Goal: Navigation & Orientation: Find specific page/section

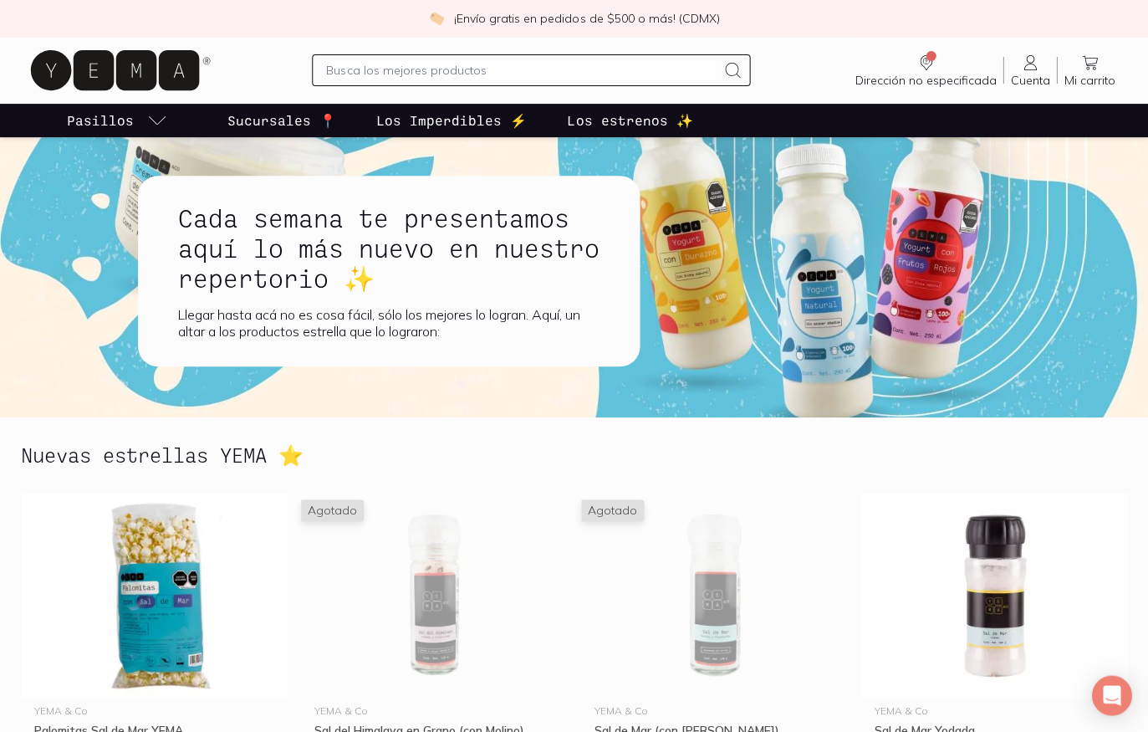
scroll to position [13, 0]
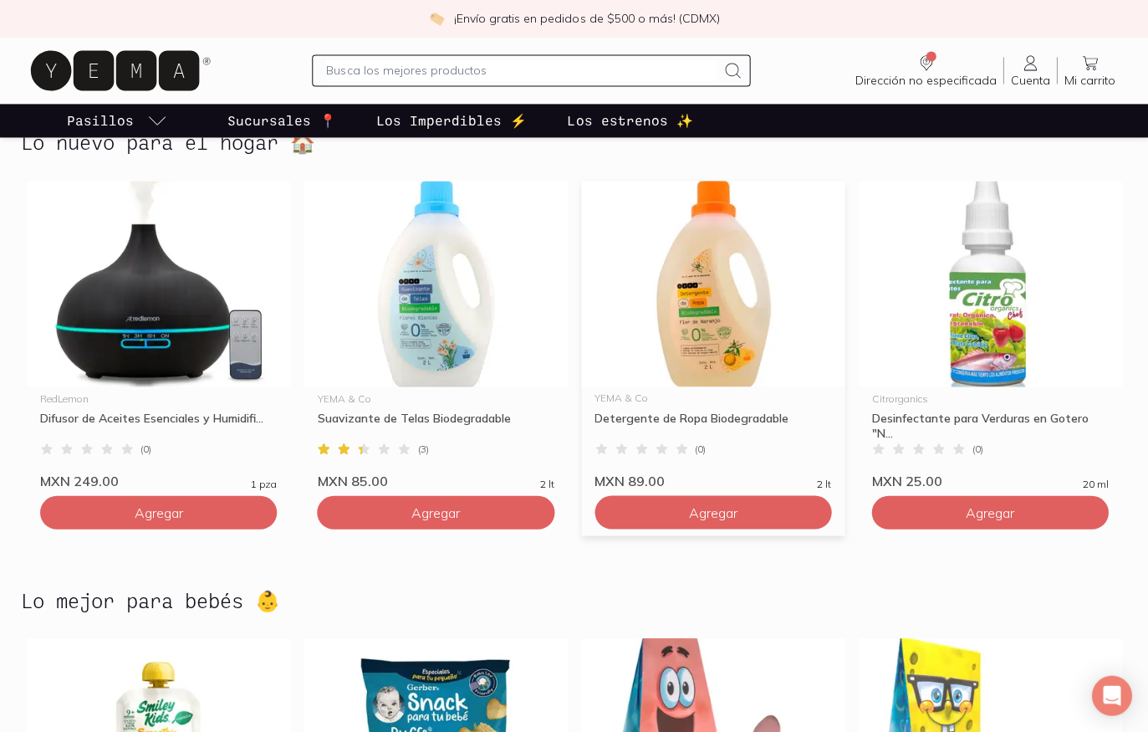
scroll to position [2674, 0]
click at [634, 419] on div "Detergente de Ropa Biodegradable" at bounding box center [712, 425] width 237 height 30
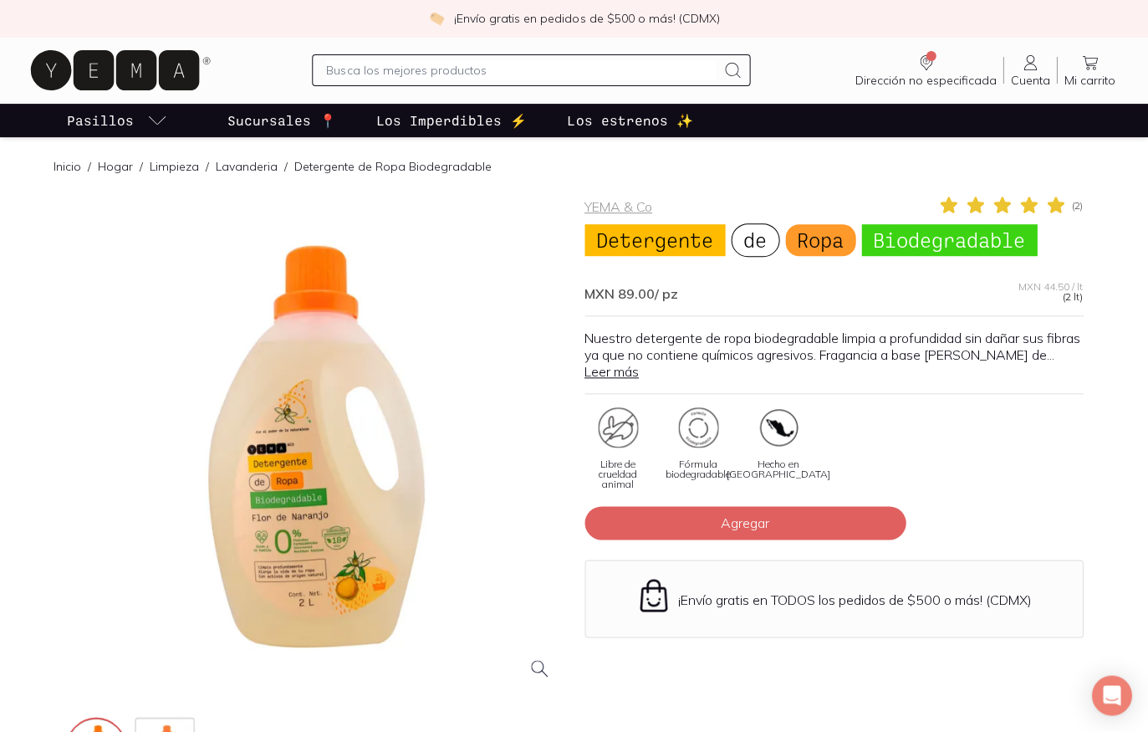
click at [625, 369] on link "Leer más" at bounding box center [611, 371] width 54 height 17
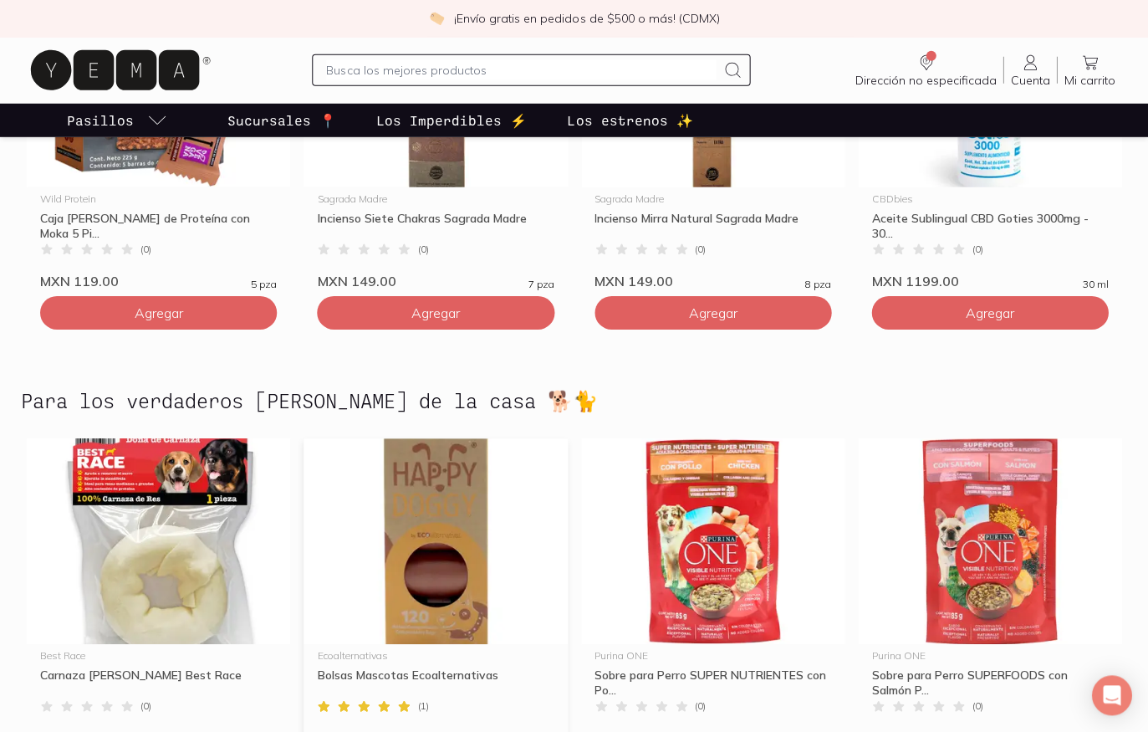
scroll to position [4403, 0]
click at [474, 449] on img at bounding box center [434, 541] width 263 height 206
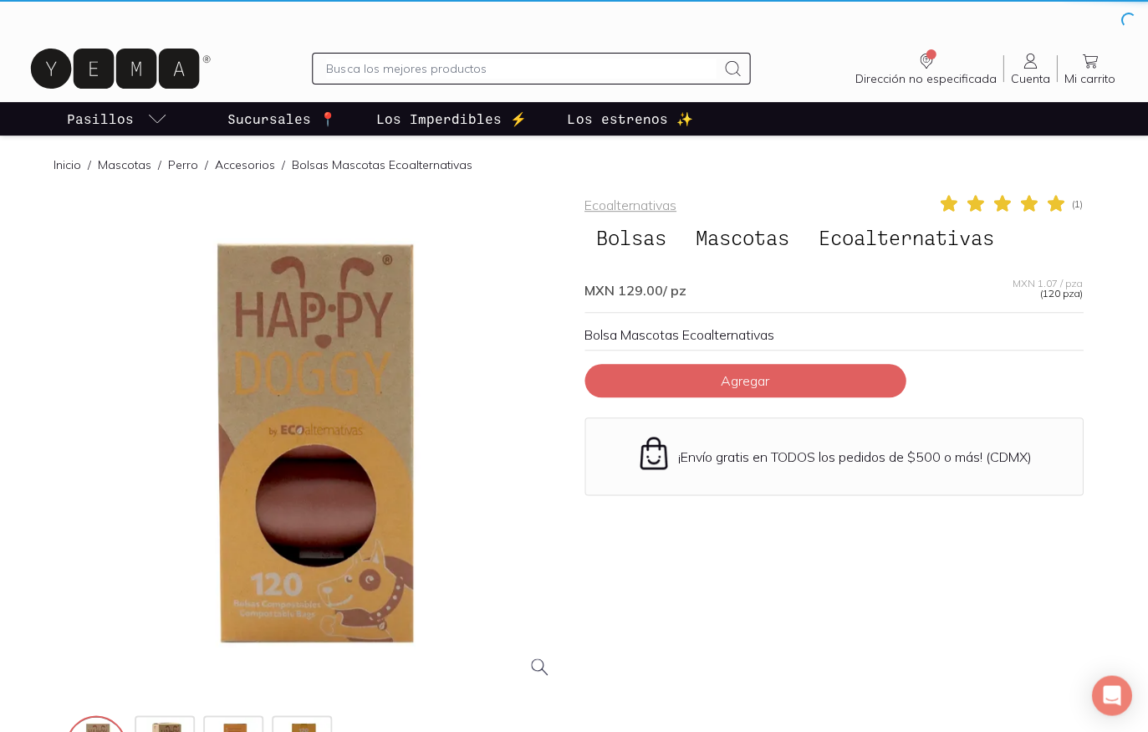
click at [474, 448] on div at bounding box center [315, 485] width 498 height 585
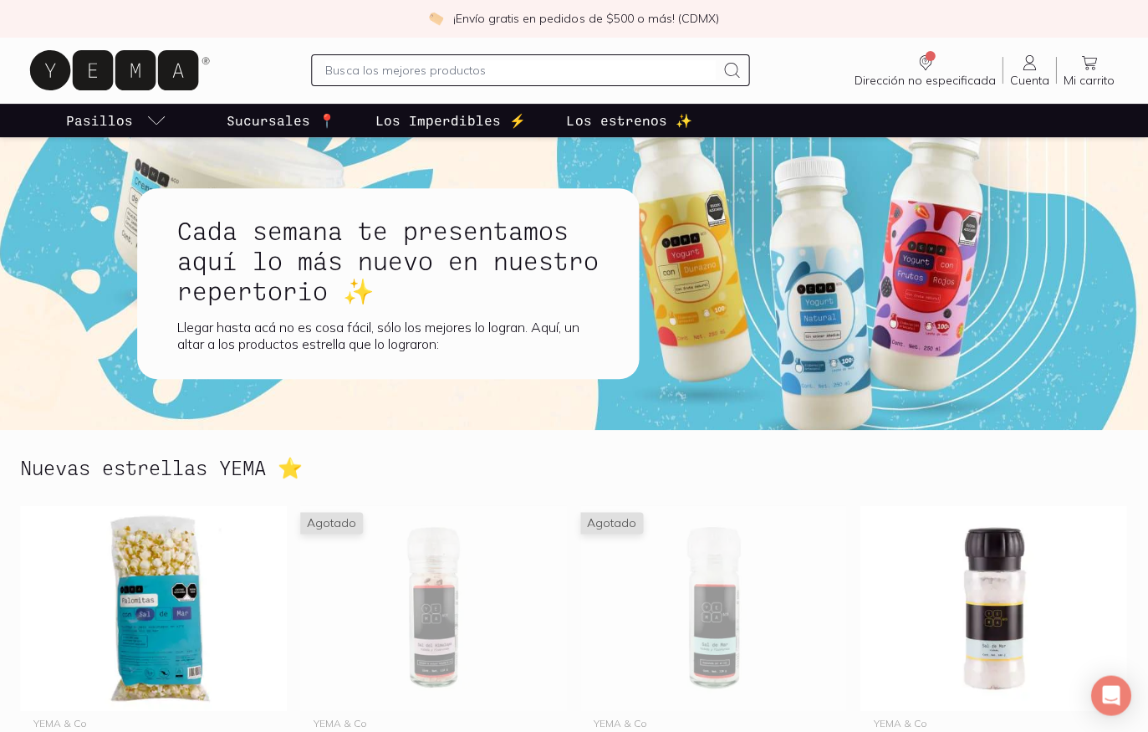
click at [484, 120] on p "Los Imperdibles ⚡️" at bounding box center [451, 120] width 150 height 20
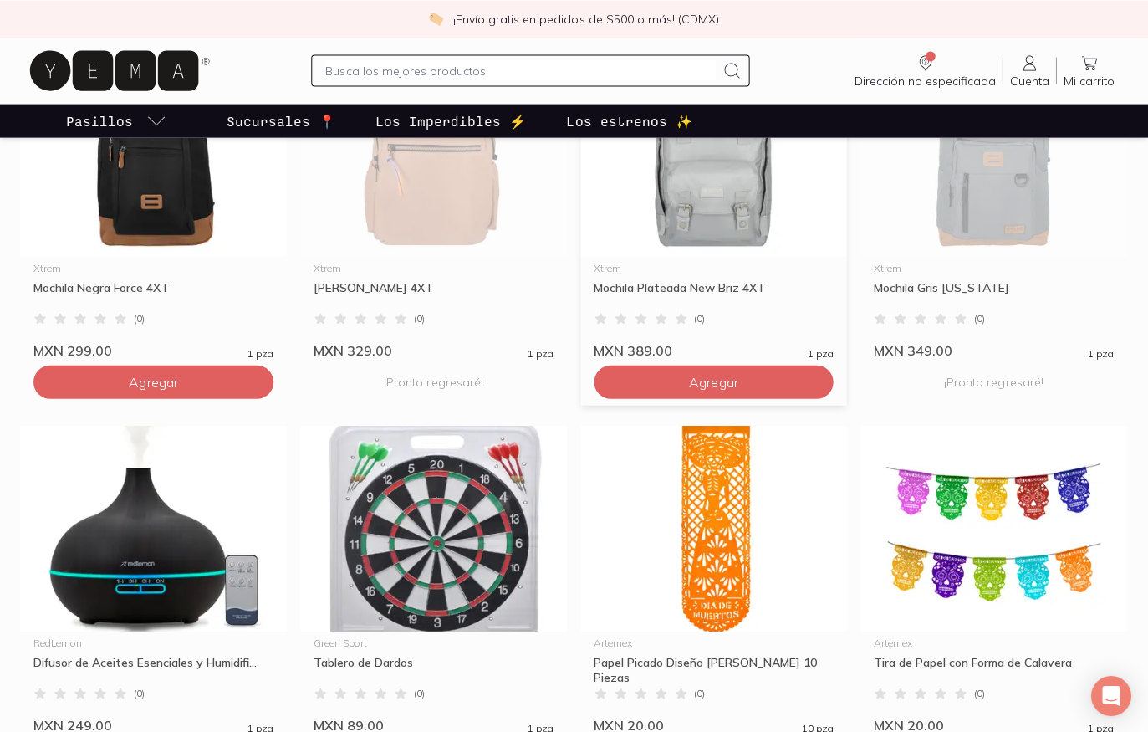
scroll to position [581, 0]
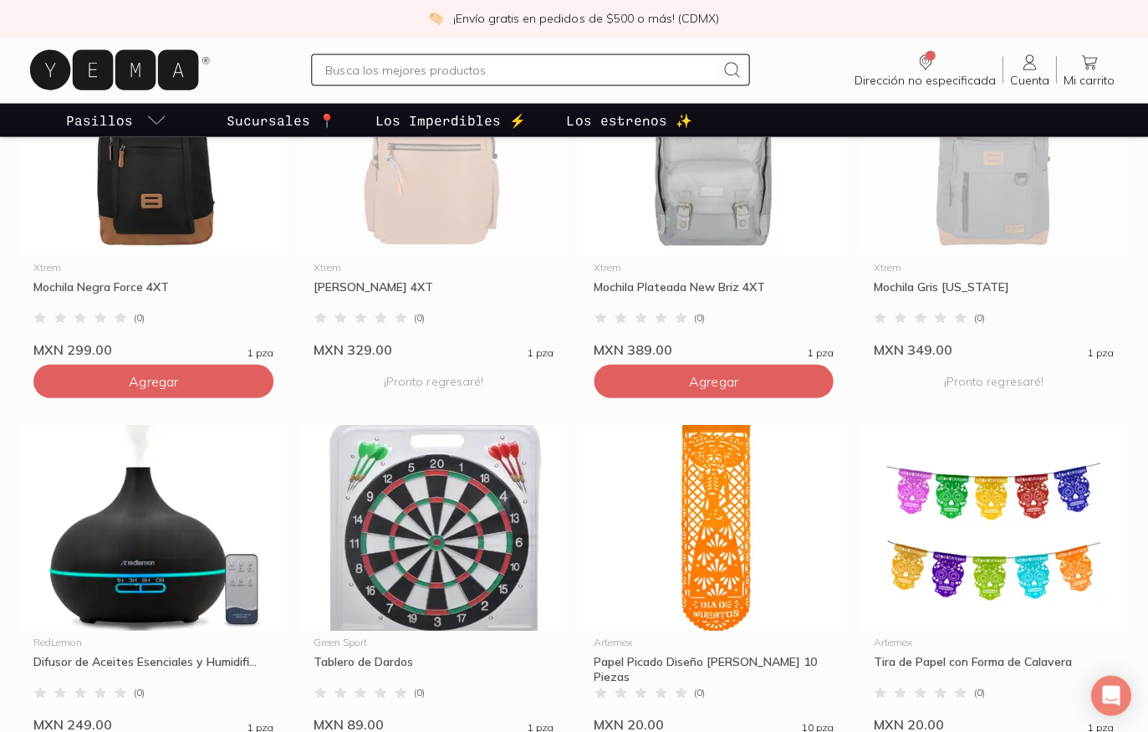
click at [653, 125] on p "Los estrenos ✨" at bounding box center [629, 120] width 125 height 20
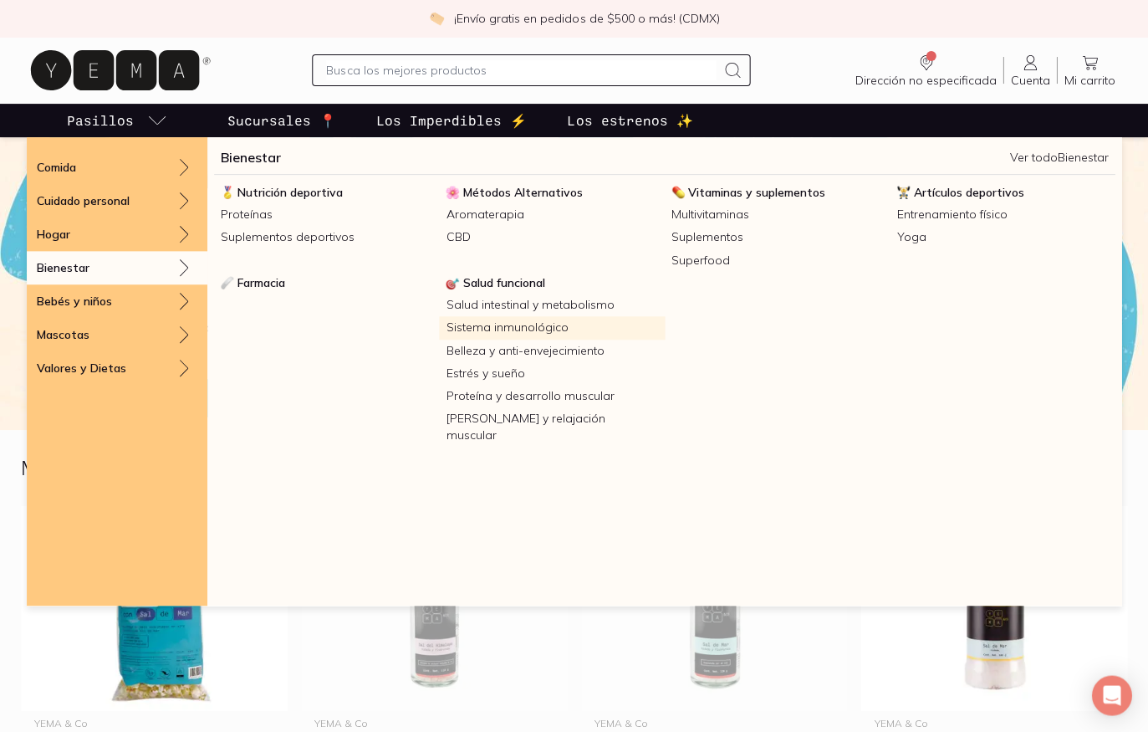
click at [511, 331] on link "Sistema inmunológico" at bounding box center [551, 327] width 225 height 23
